Goal: Task Accomplishment & Management: Use online tool/utility

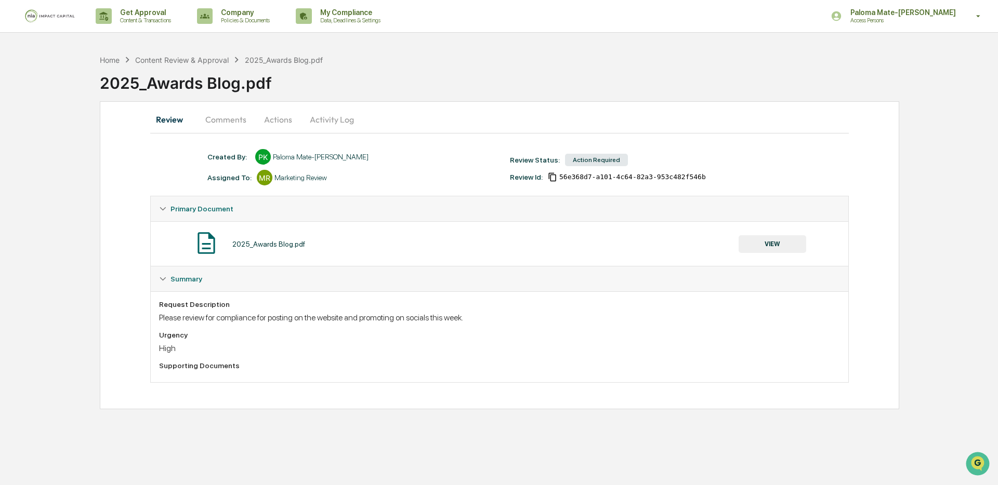
click at [175, 54] on div "Home Content Review & Approval 2025_Awards Blog.pdf" at bounding box center [211, 59] width 223 height 11
click at [175, 59] on div "Content Review & Approval" at bounding box center [182, 60] width 94 height 9
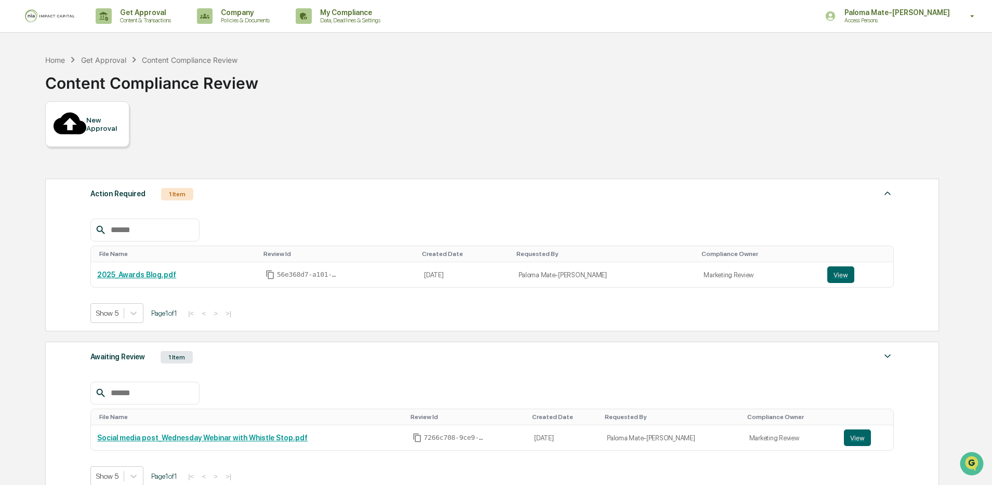
click at [249, 350] on div "Awaiting Review 1 Item" at bounding box center [491, 357] width 803 height 15
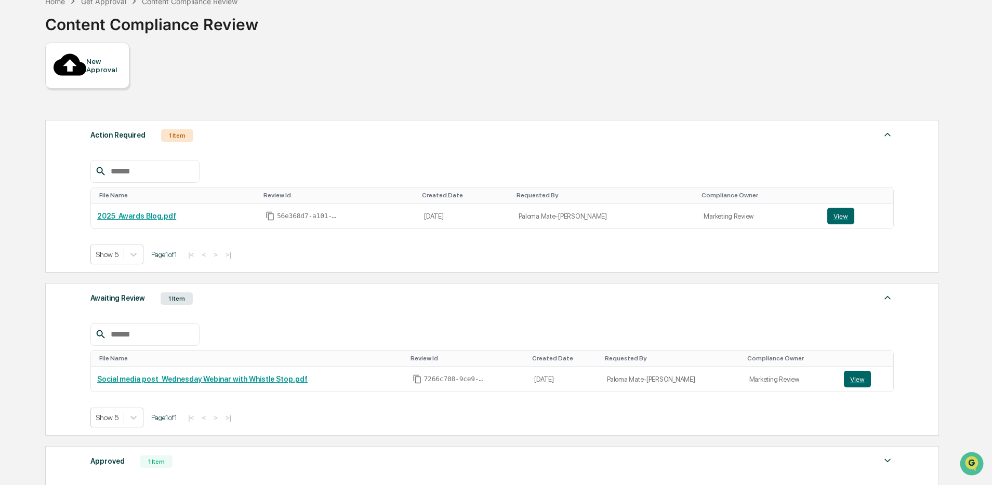
scroll to position [59, 0]
click at [856, 371] on button "View" at bounding box center [857, 379] width 27 height 17
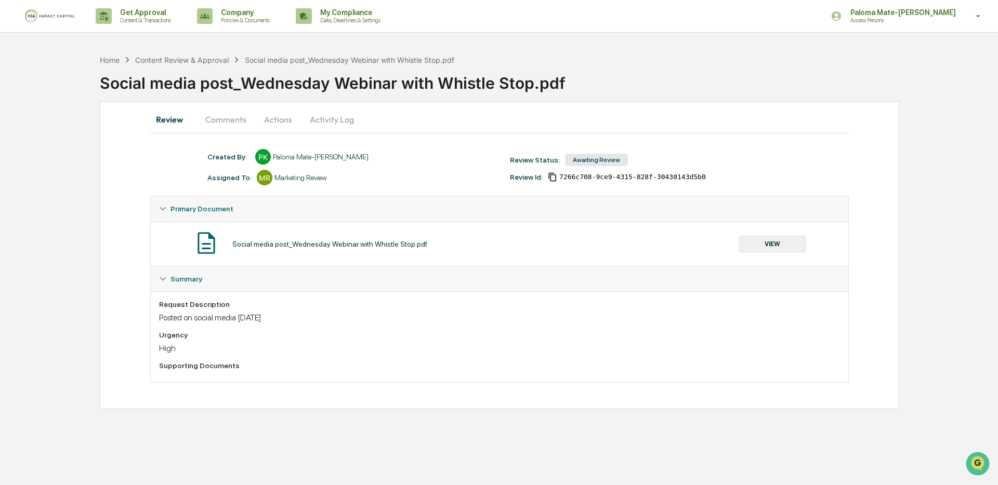
click at [217, 119] on button "Comments" at bounding box center [226, 119] width 58 height 25
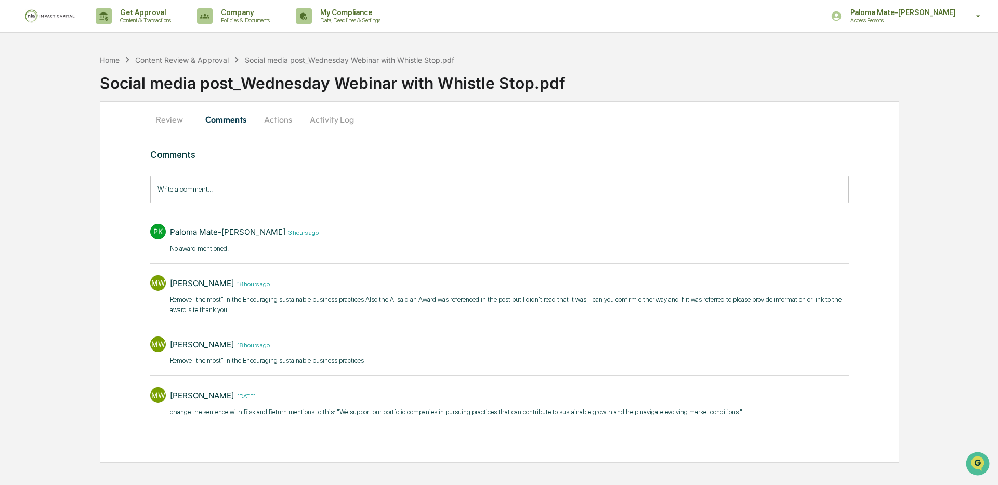
click at [179, 123] on button "Review" at bounding box center [173, 119] width 47 height 25
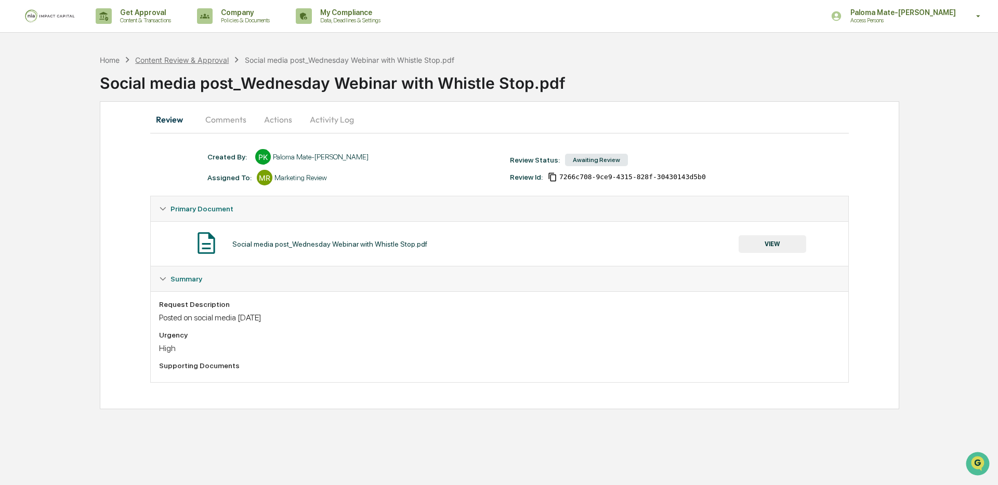
click at [196, 62] on div "Content Review & Approval" at bounding box center [182, 60] width 94 height 9
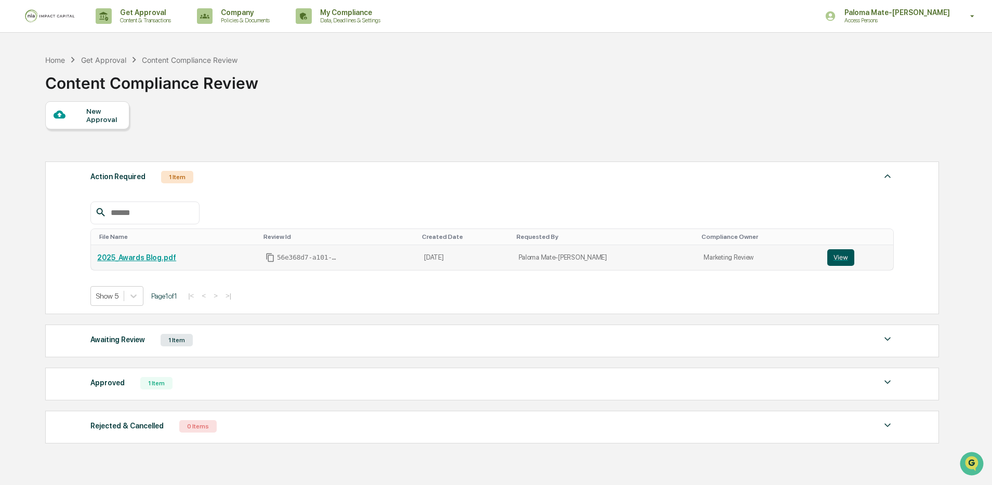
click at [827, 260] on button "View" at bounding box center [840, 257] width 27 height 17
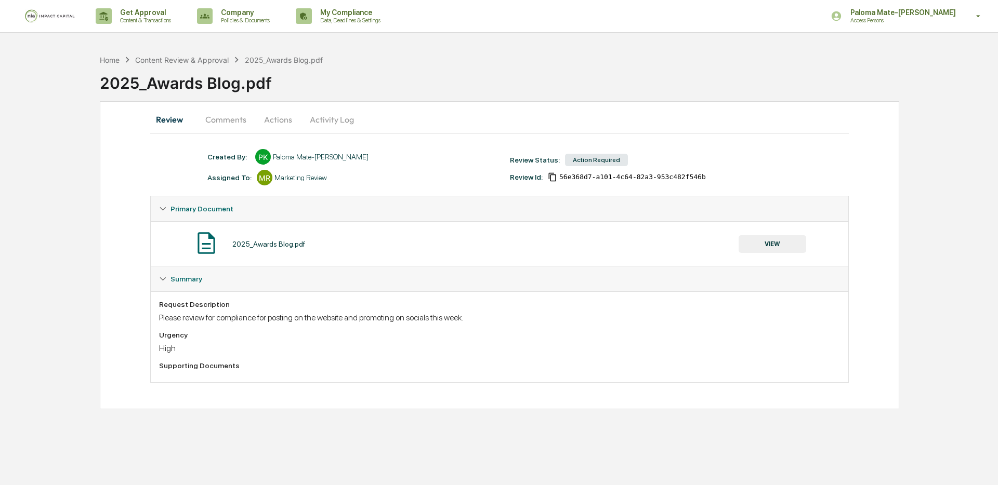
click at [779, 248] on button "VIEW" at bounding box center [773, 244] width 68 height 18
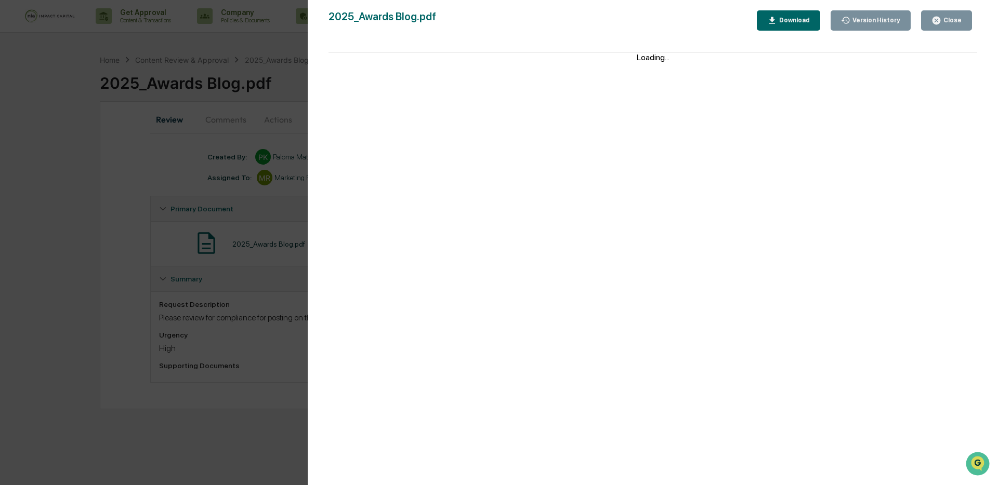
click at [146, 261] on div "Version History [DATE] 02:55 PM Paloma Mate-[PERSON_NAME] 2025_Awards Blog.pdf …" at bounding box center [499, 242] width 998 height 485
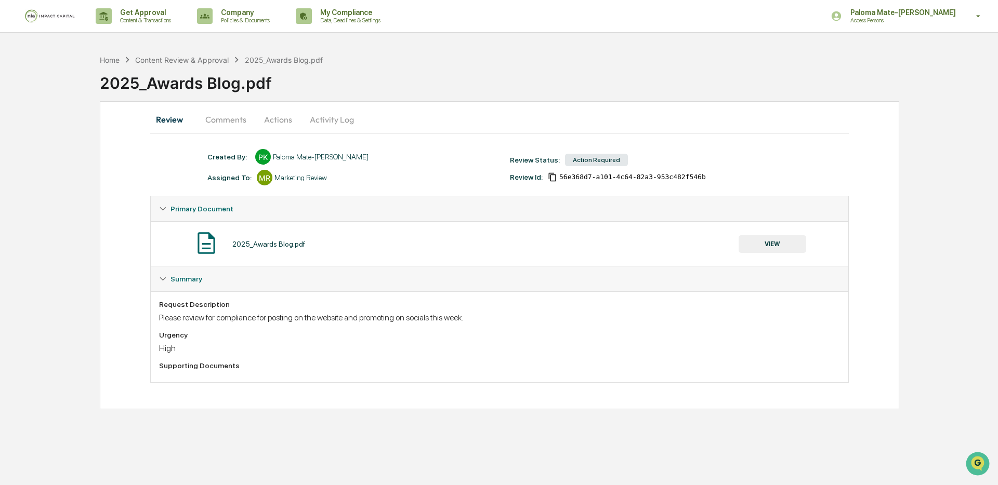
click at [236, 124] on button "Comments" at bounding box center [226, 119] width 58 height 25
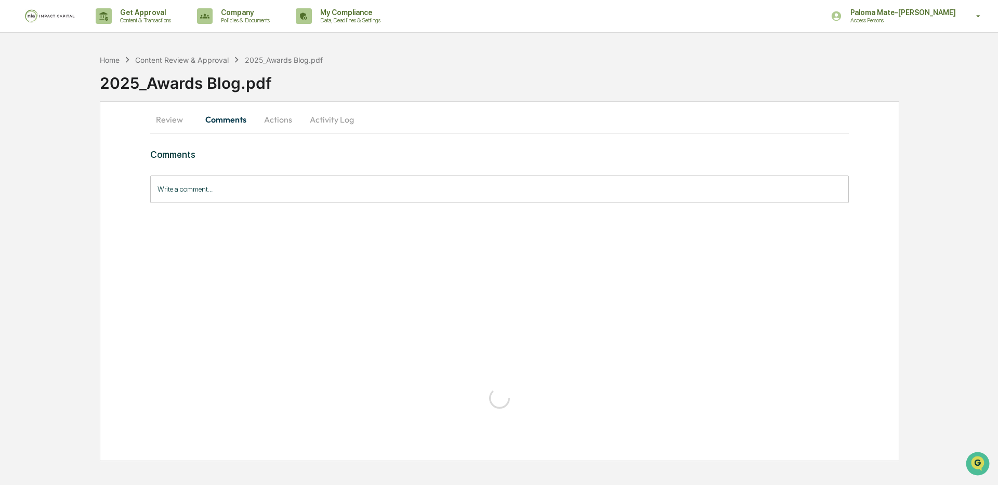
click at [326, 122] on button "Activity Log" at bounding box center [331, 119] width 61 height 25
